Goal: Information Seeking & Learning: Find specific page/section

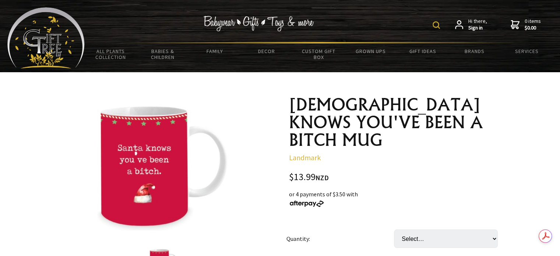
click at [435, 25] on img at bounding box center [435, 24] width 7 height 7
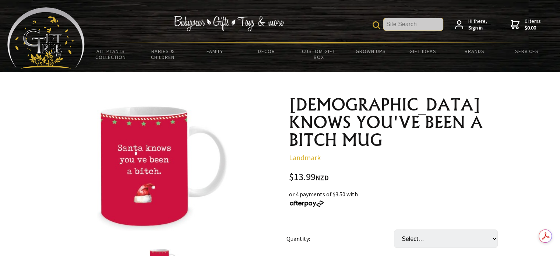
click at [387, 26] on input "text" at bounding box center [413, 24] width 60 height 13
type input "permerant list"
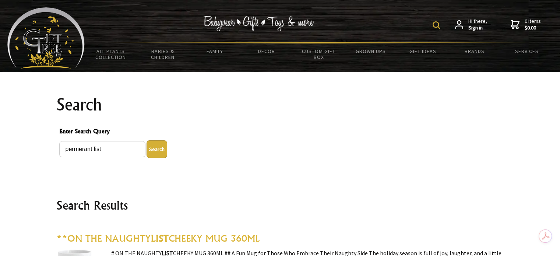
click at [438, 25] on img at bounding box center [435, 24] width 7 height 7
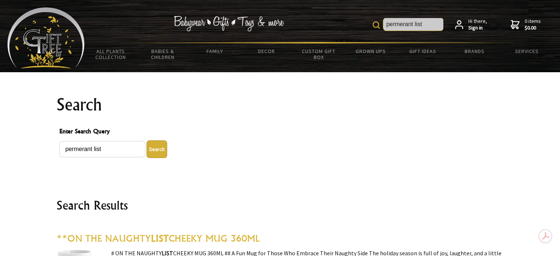
drag, startPoint x: 430, startPoint y: 25, endPoint x: 377, endPoint y: 18, distance: 53.1
click at [377, 22] on form "permerant list" at bounding box center [407, 24] width 71 height 13
type input "nAUGHTY LIST REGRET"
